Goal: Communication & Community: Answer question/provide support

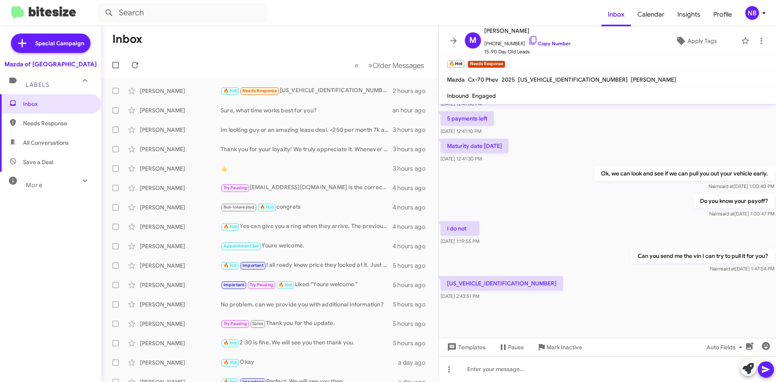
scroll to position [582, 0]
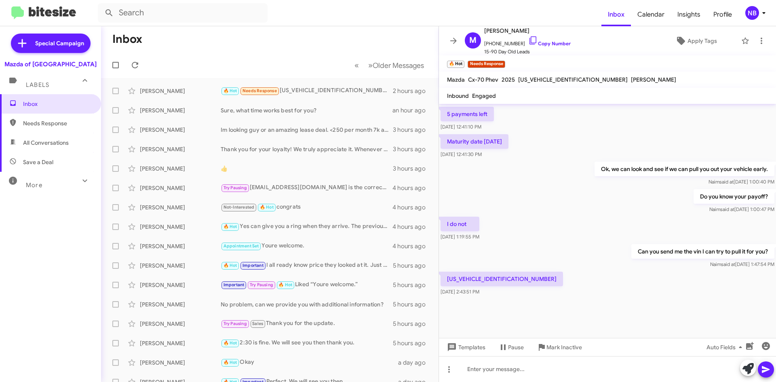
click at [471, 275] on p "[US_VEHICLE_IDENTIFICATION_NUMBER]" at bounding box center [501, 279] width 122 height 15
copy p "[US_VEHICLE_IDENTIFICATION_NUMBER]"
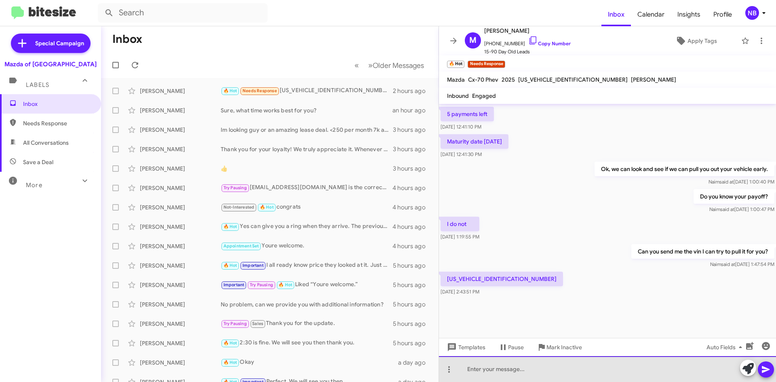
click at [533, 362] on div at bounding box center [607, 369] width 337 height 26
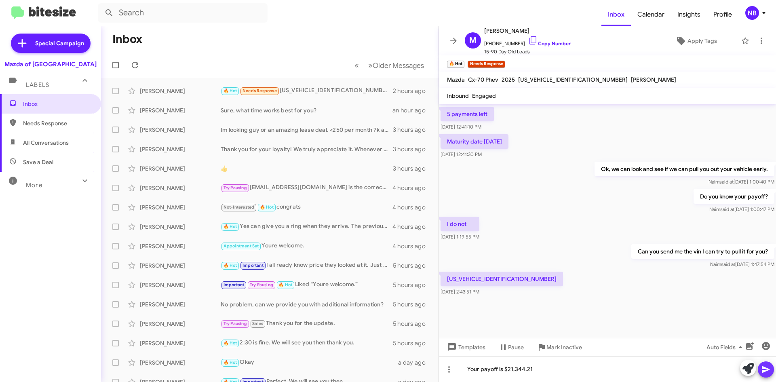
click at [768, 368] on icon at bounding box center [766, 369] width 10 height 10
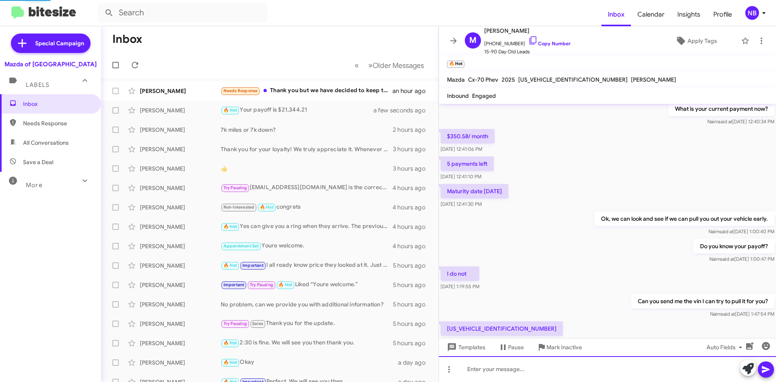
scroll to position [0, 0]
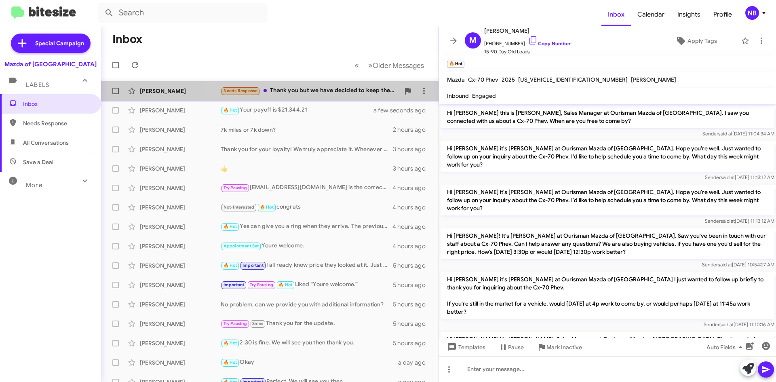
click at [342, 93] on div "Needs Response Thank you but we have decided to keep the vehicle till the end o…" at bounding box center [310, 90] width 179 height 9
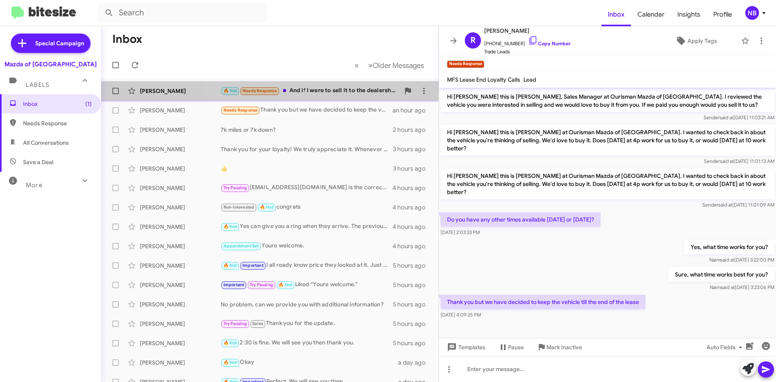
click at [313, 94] on div "🔥 Hot Needs Response And if I were to sell it to the dealership? What would the…" at bounding box center [310, 90] width 179 height 9
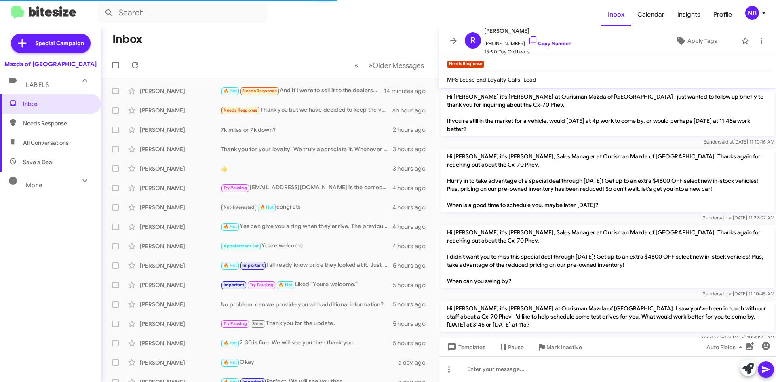
scroll to position [534, 0]
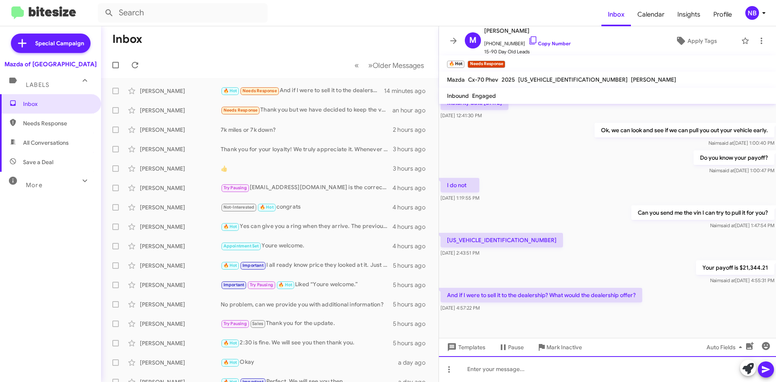
click at [526, 365] on div at bounding box center [607, 369] width 337 height 26
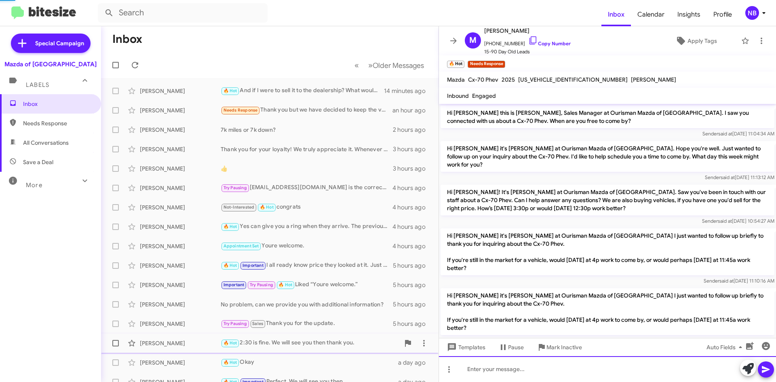
scroll to position [40, 0]
